Goal: Browse casually: Explore the website without a specific task or goal

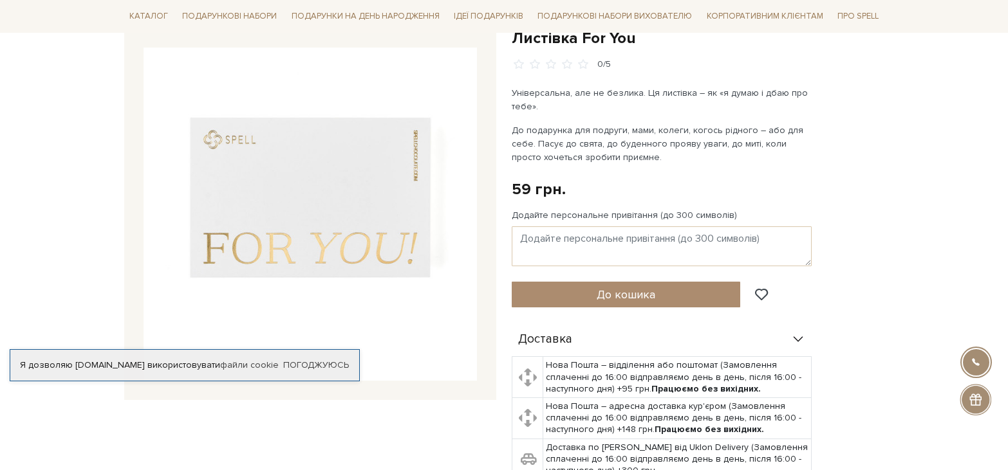
scroll to position [130, 0]
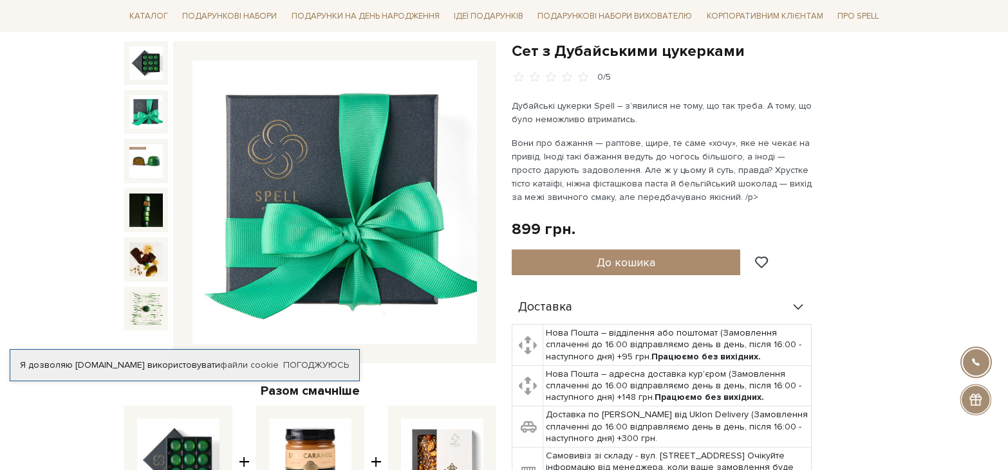
click at [152, 99] on img at bounding box center [145, 111] width 33 height 33
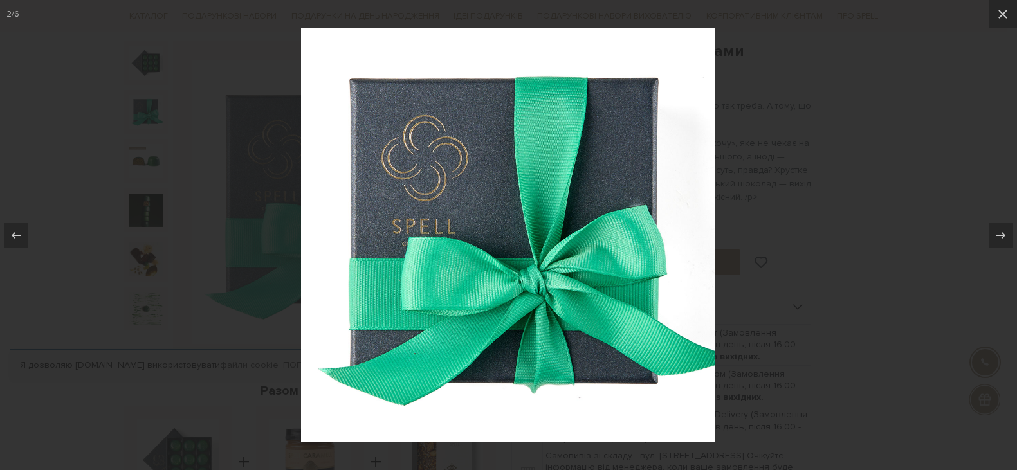
click at [577, 256] on img at bounding box center [508, 235] width 414 height 414
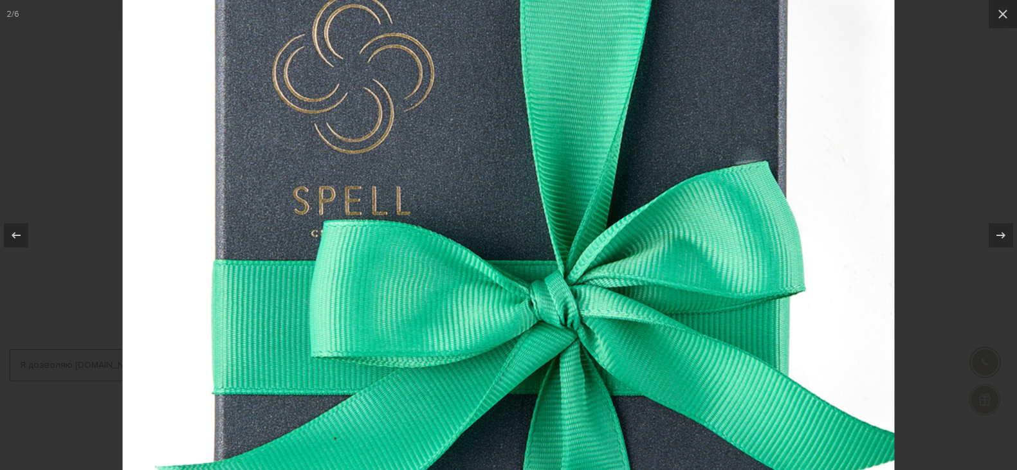
click at [559, 267] on img at bounding box center [509, 217] width 772 height 772
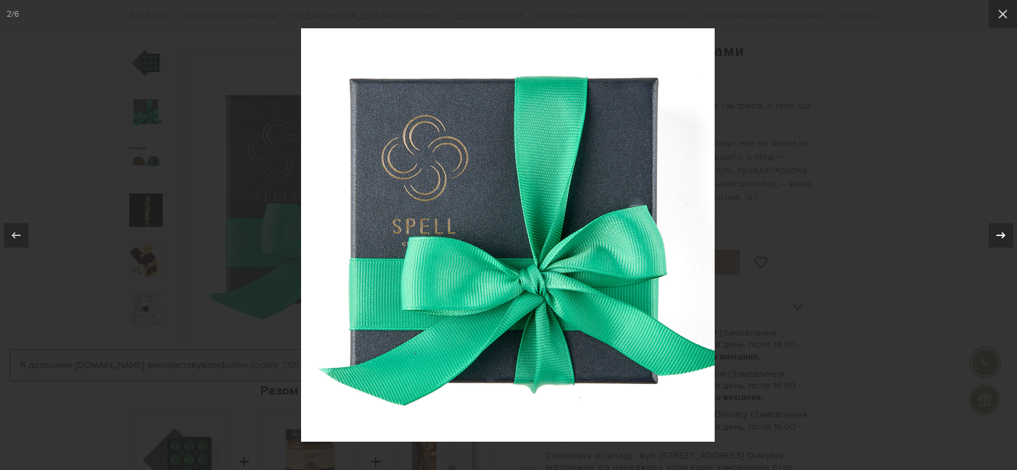
click at [999, 240] on icon at bounding box center [1001, 235] width 15 height 15
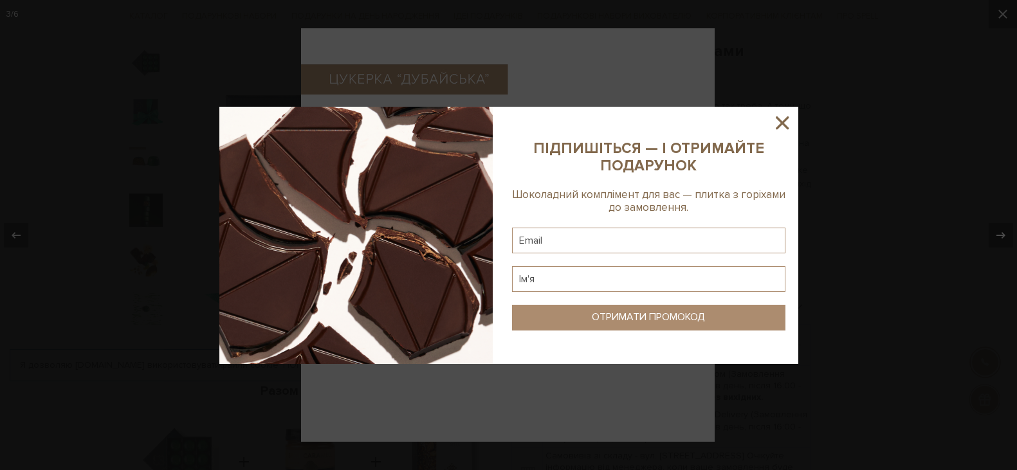
click at [999, 240] on div at bounding box center [508, 235] width 1017 height 470
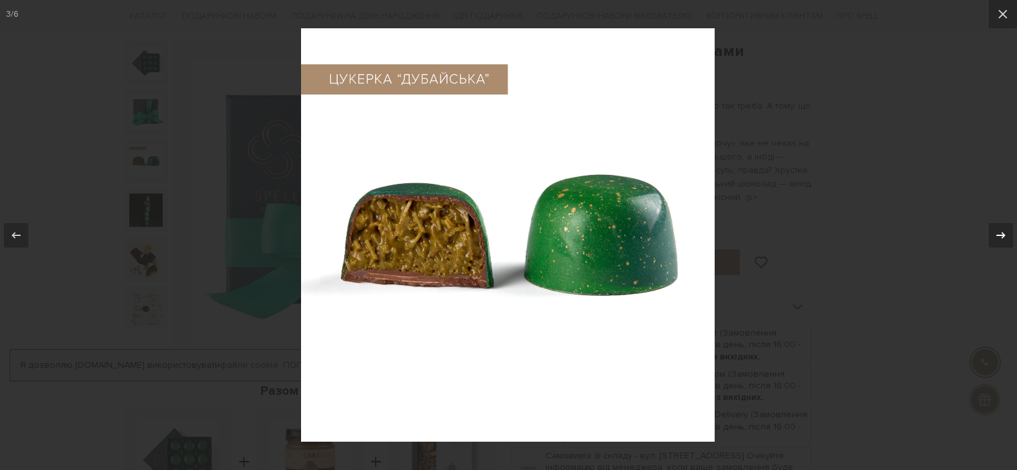
click at [999, 240] on icon at bounding box center [1001, 235] width 15 height 15
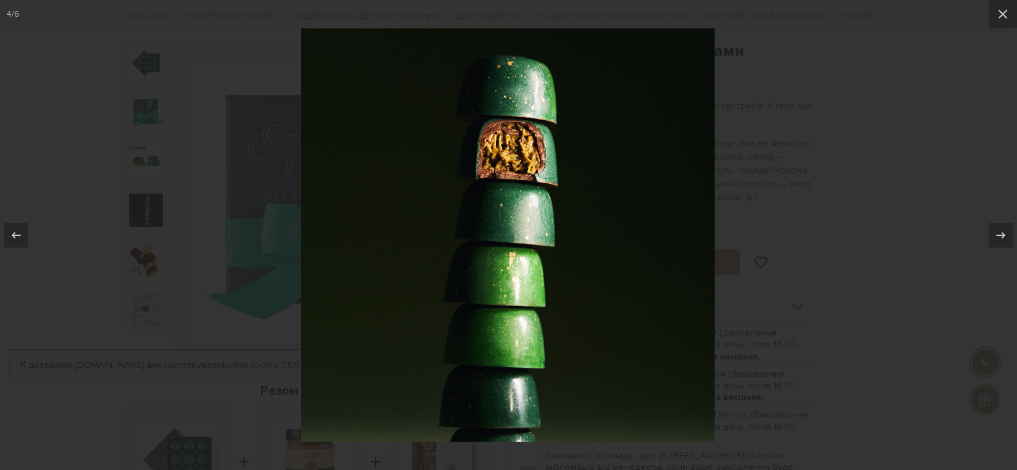
click at [901, 263] on div at bounding box center [508, 235] width 1017 height 470
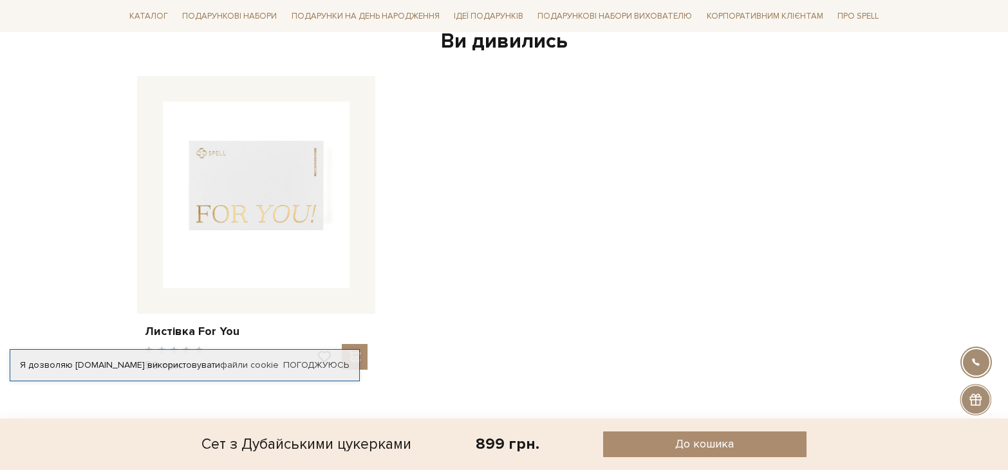
scroll to position [901, 0]
